Goal: Information Seeking & Learning: Learn about a topic

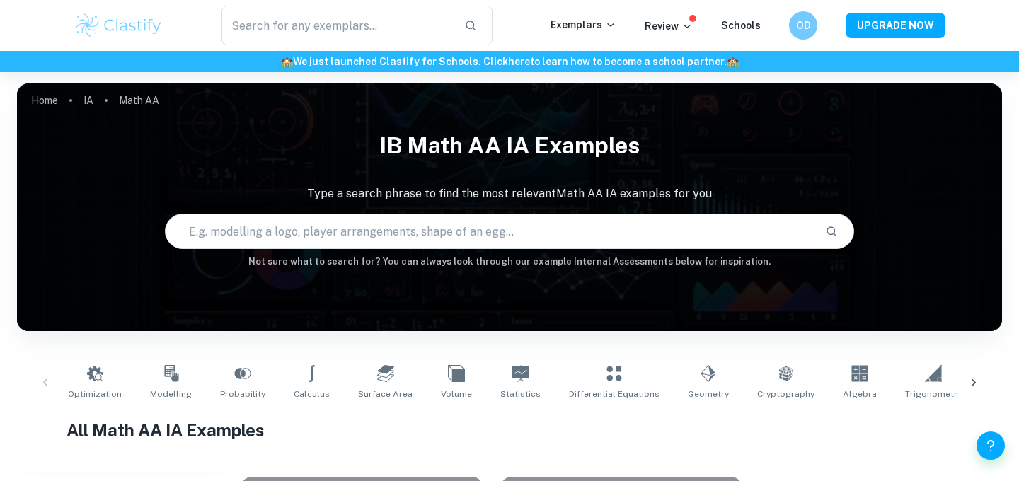
click at [46, 95] on link "Home" at bounding box center [44, 101] width 27 height 20
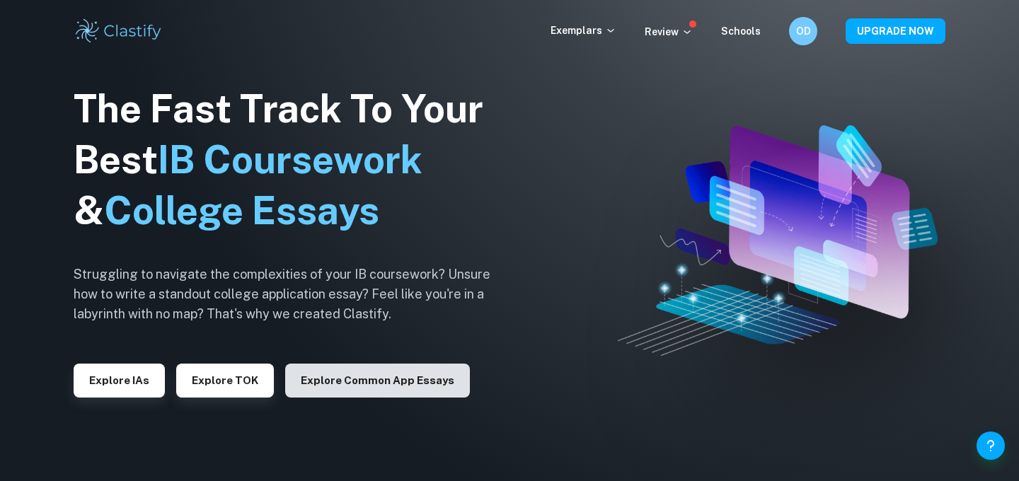
click at [393, 390] on button "Explore Common App essays" at bounding box center [377, 381] width 185 height 34
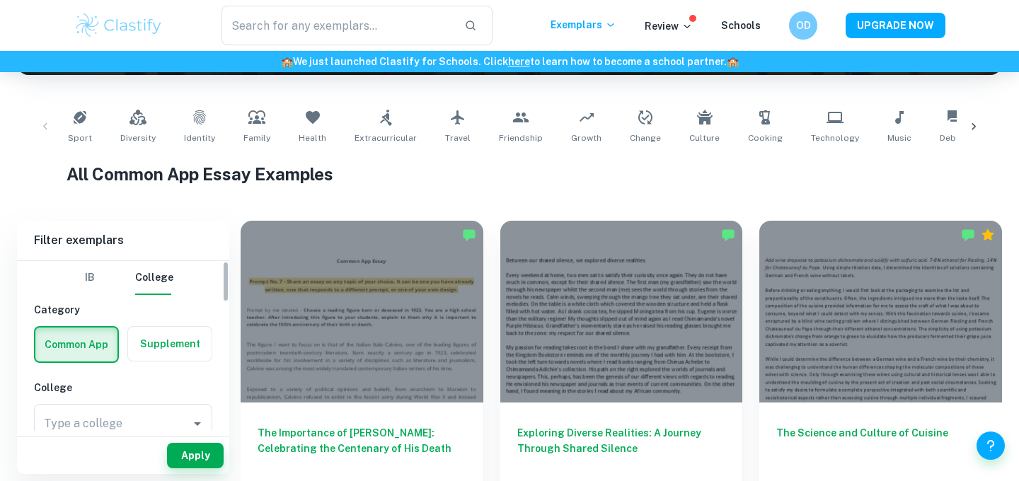
scroll to position [99, 0]
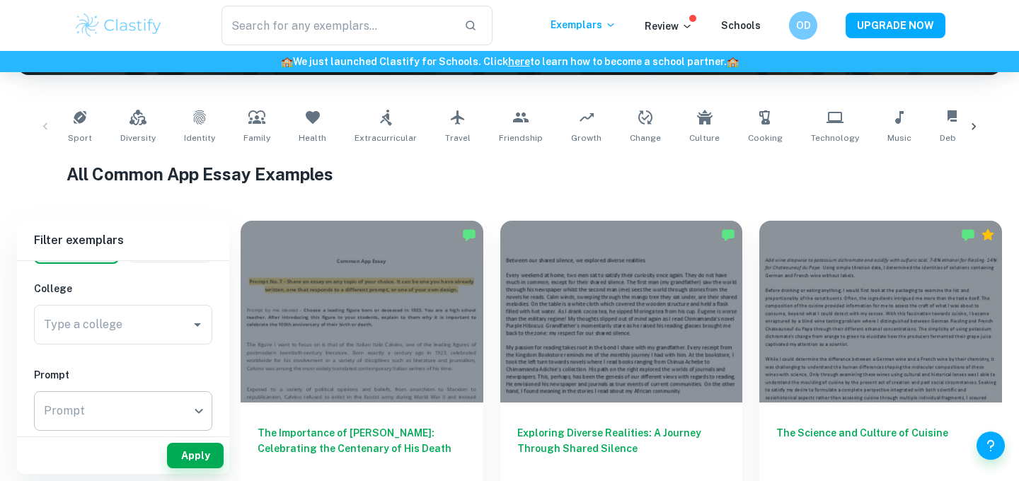
click at [101, 297] on body "We value your privacy We use cookies to enhance your browsing experience, serve…" at bounding box center [509, 56] width 1019 height 481
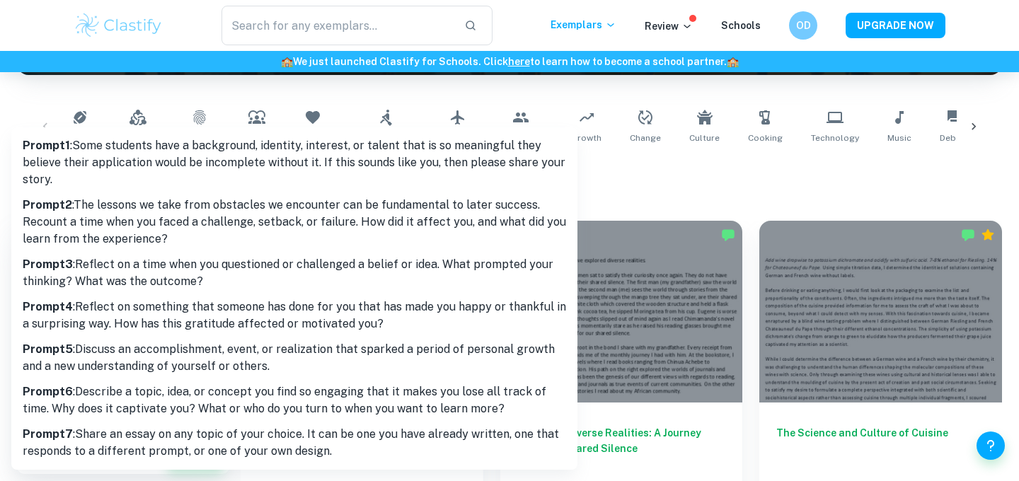
click at [134, 393] on p "Prompt 6 : Describe a topic, idea, or concept you find so engaging that it make…" at bounding box center [294, 400] width 543 height 34
type input "6"
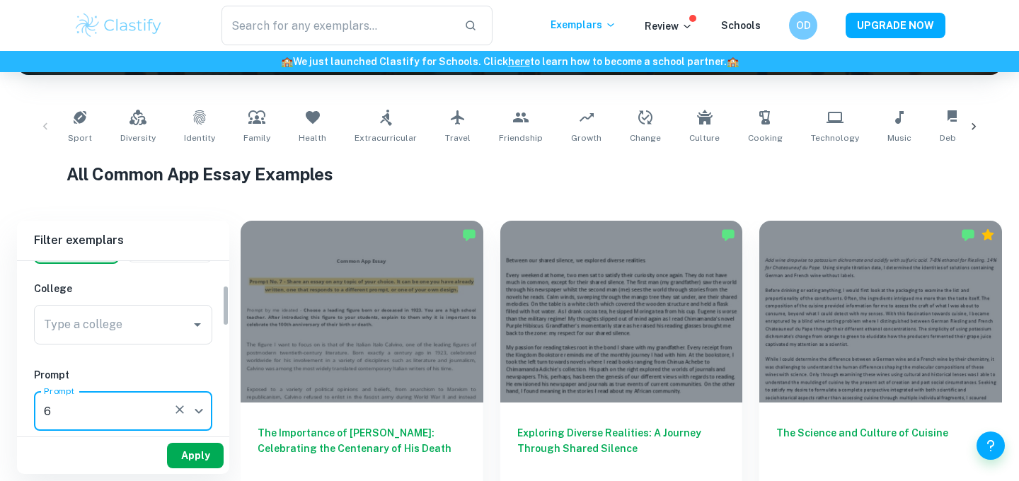
click at [194, 454] on button "Apply" at bounding box center [195, 455] width 57 height 25
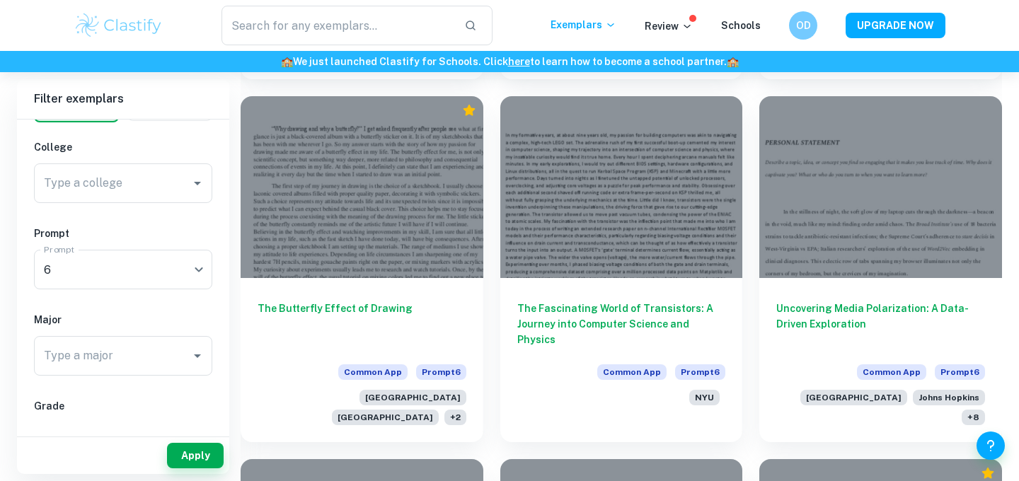
scroll to position [1791, 0]
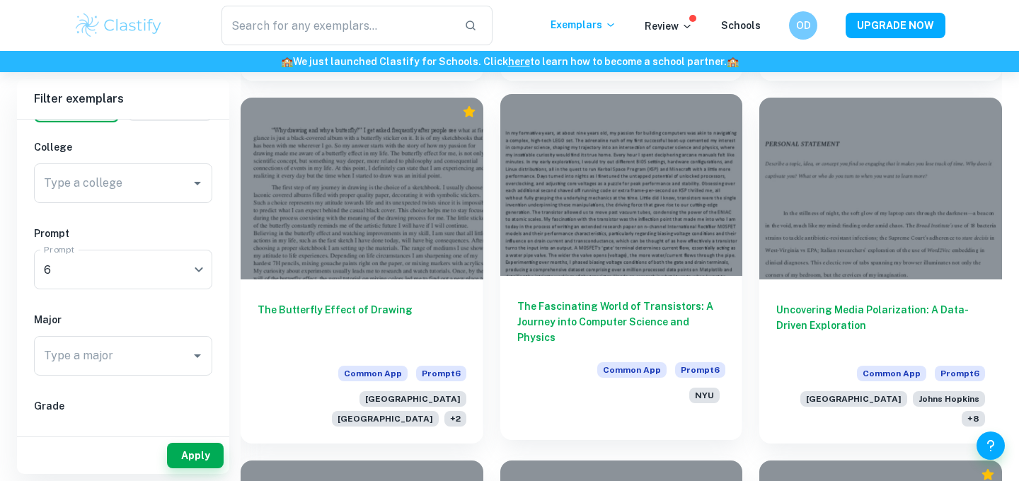
click at [589, 335] on div "The Fascinating World of Transistors: A Journey into Computer Science and Physi…" at bounding box center [621, 348] width 243 height 144
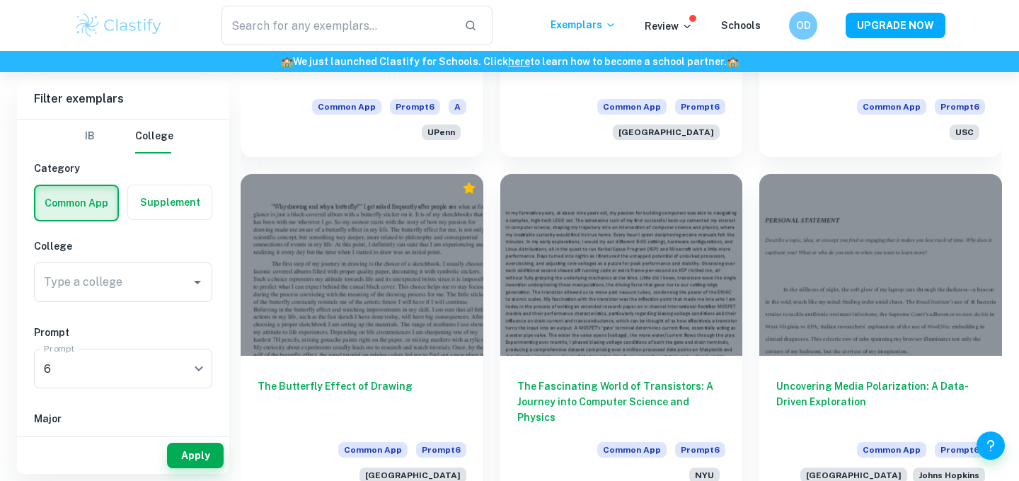
scroll to position [1714, 0]
click at [905, 260] on div at bounding box center [880, 266] width 243 height 182
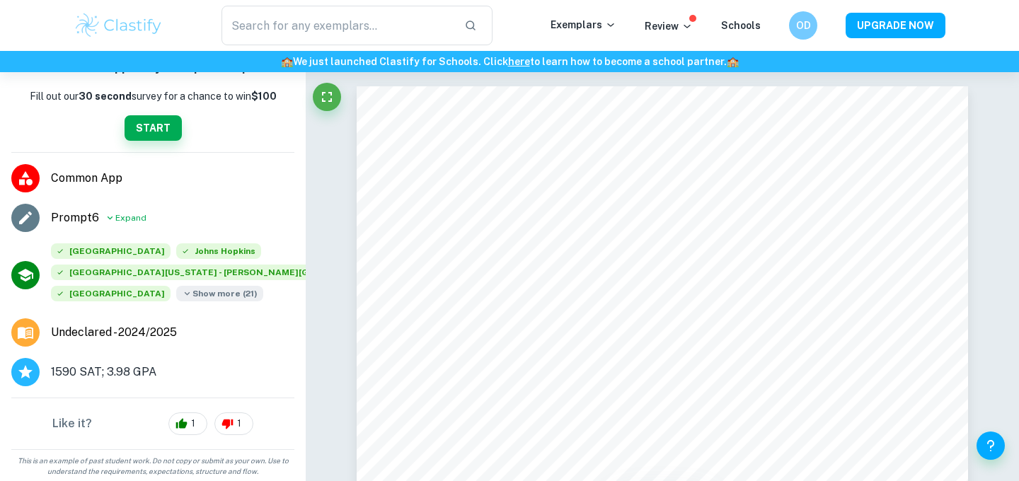
scroll to position [180, 0]
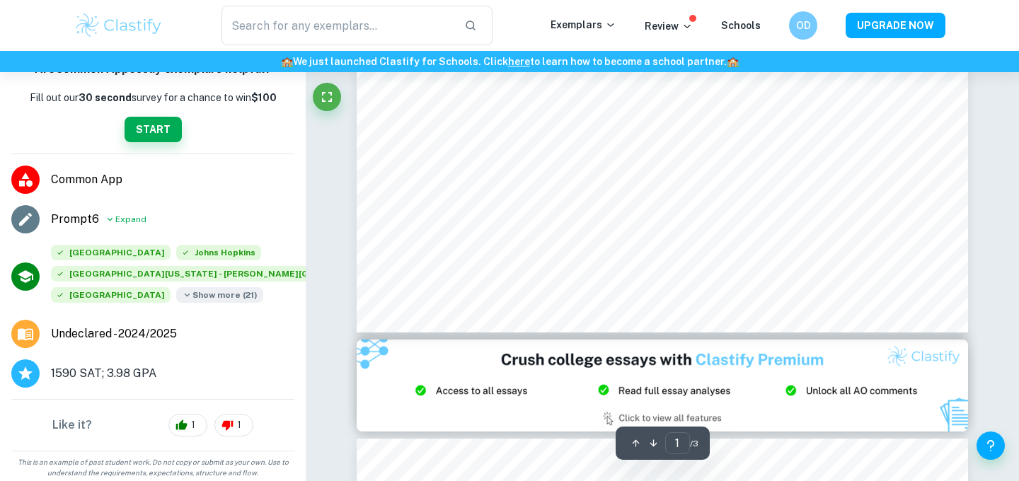
type input "2"
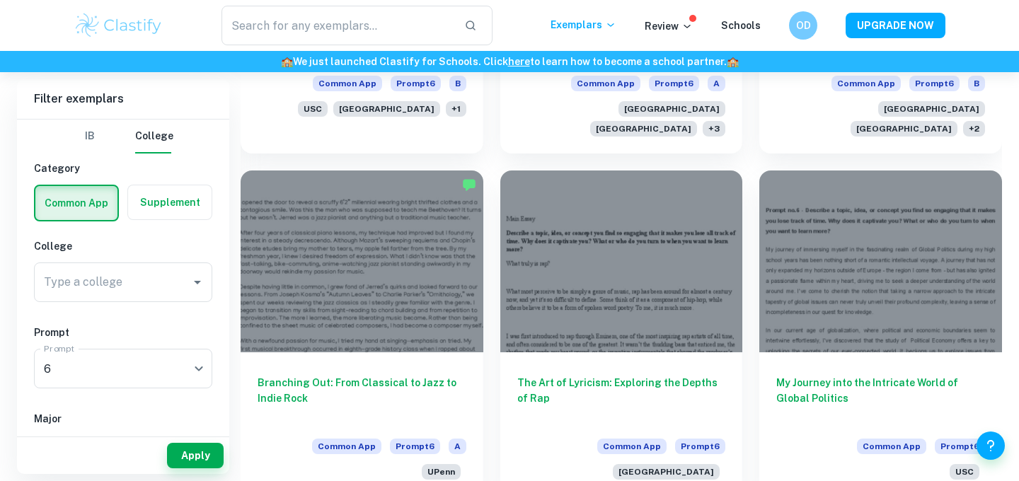
scroll to position [1376, 0]
click at [243, 273] on div at bounding box center [361, 261] width 243 height 182
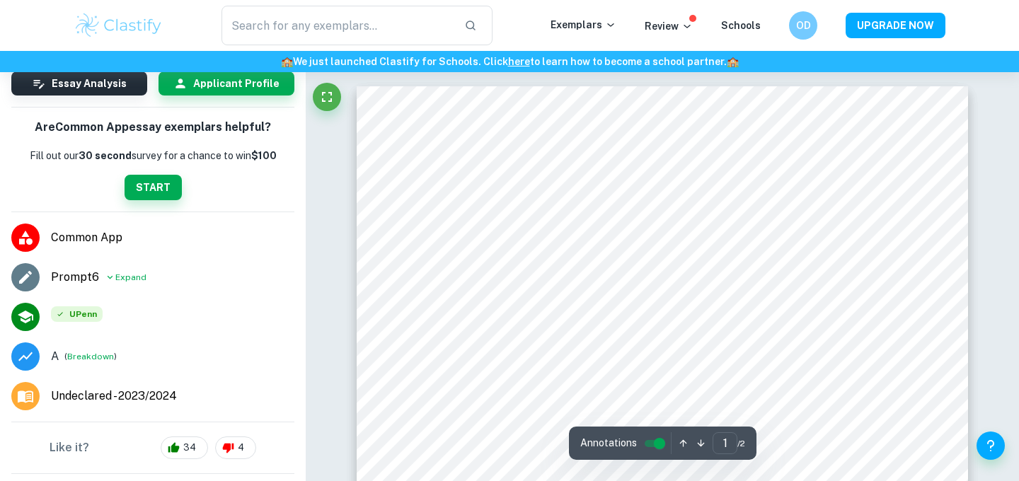
scroll to position [123, 0]
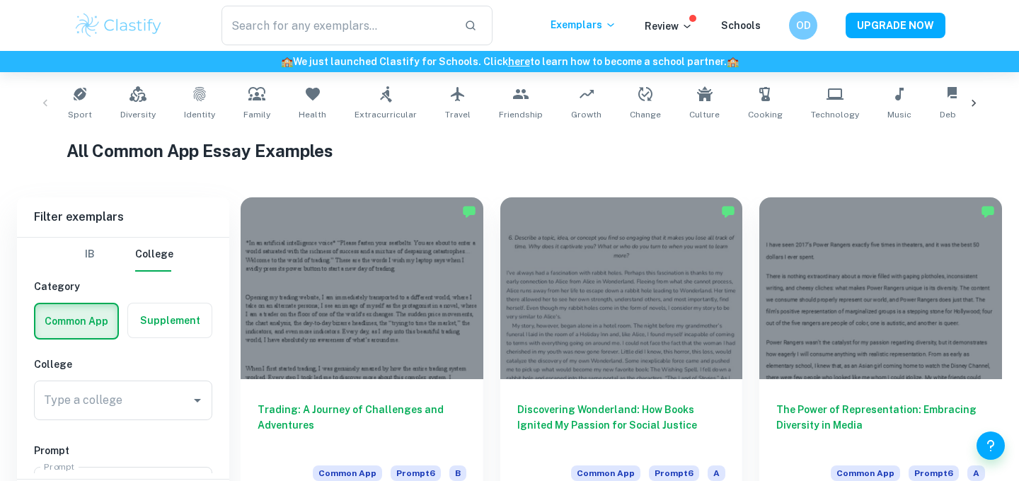
scroll to position [385, 0]
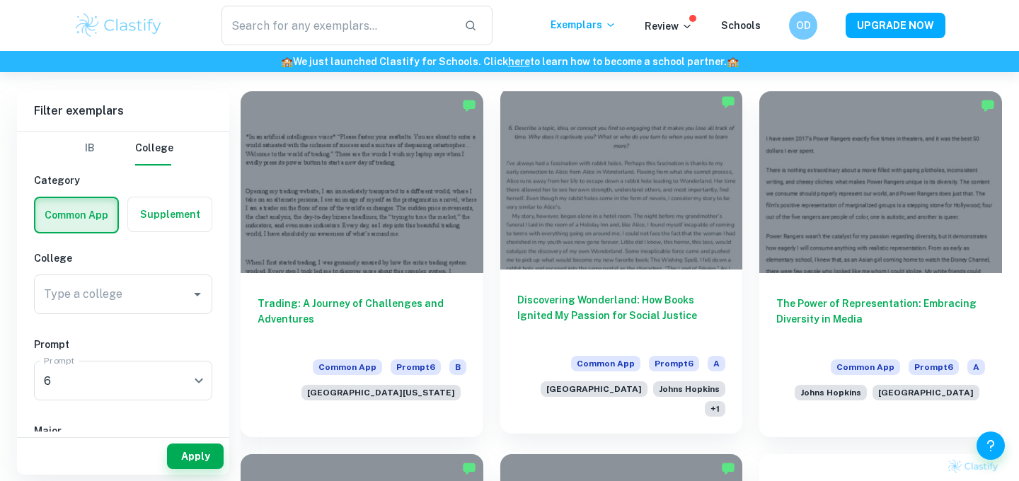
click at [731, 311] on div "Discovering Wonderland: How Books Ignited My Passion for Social Justice Common …" at bounding box center [621, 351] width 243 height 164
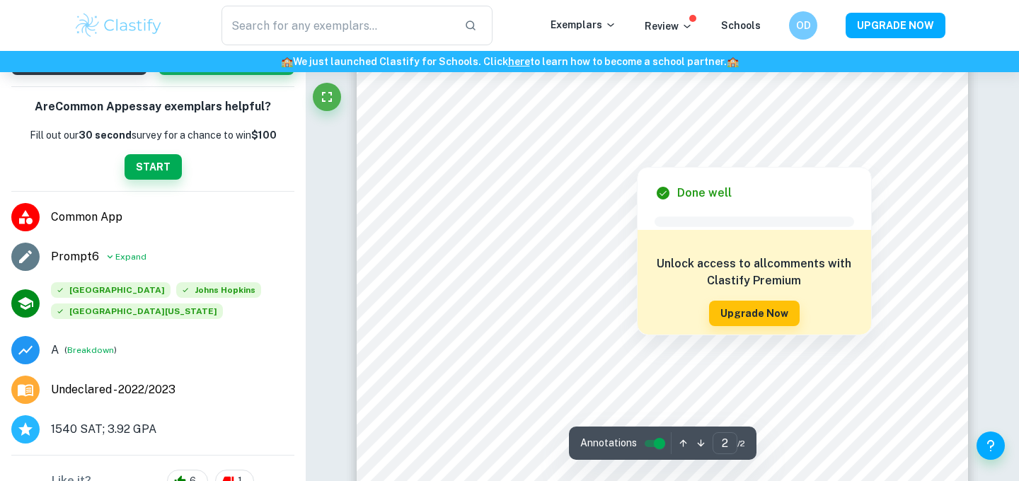
scroll to position [1036, 0]
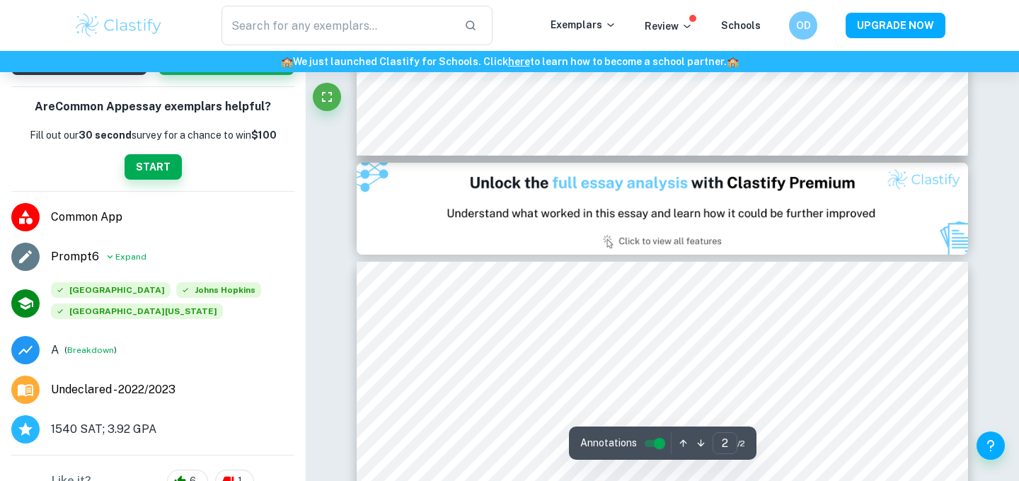
type input "1"
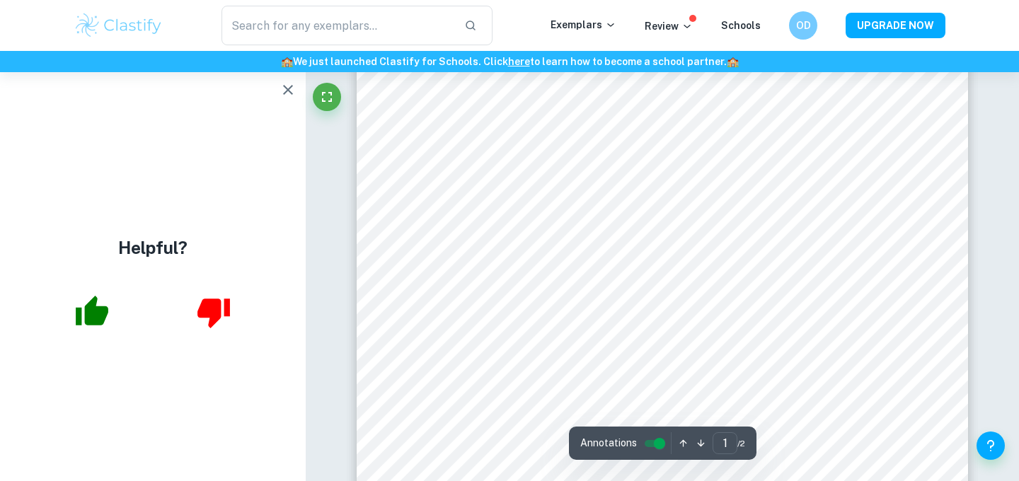
scroll to position [0, 0]
click at [286, 89] on icon "button" at bounding box center [287, 89] width 17 height 17
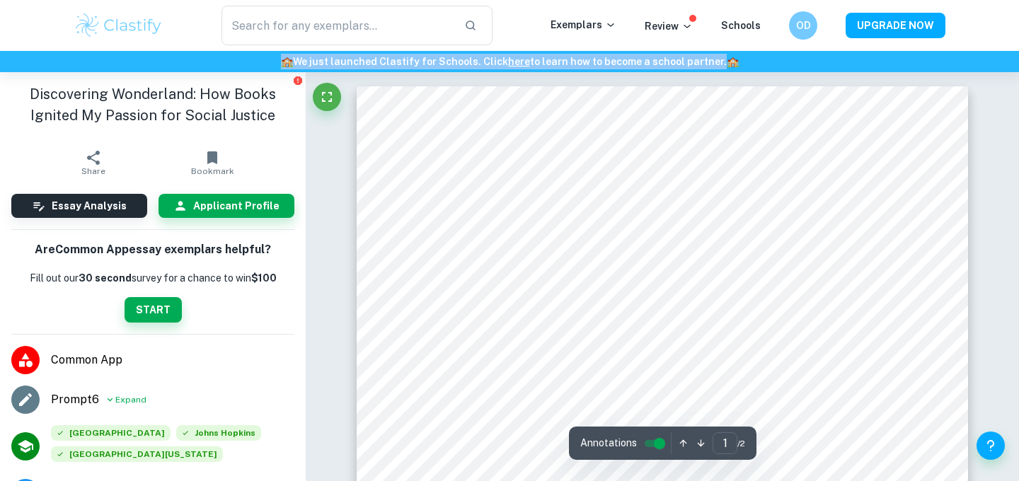
drag, startPoint x: 292, startPoint y: 60, endPoint x: 714, endPoint y: 66, distance: 421.6
click at [714, 66] on h6 "🏫 We just launched Clastify for Schools. Click here to learn how to become a sc…" at bounding box center [509, 62] width 1013 height 16
